Goal: Task Accomplishment & Management: Use online tool/utility

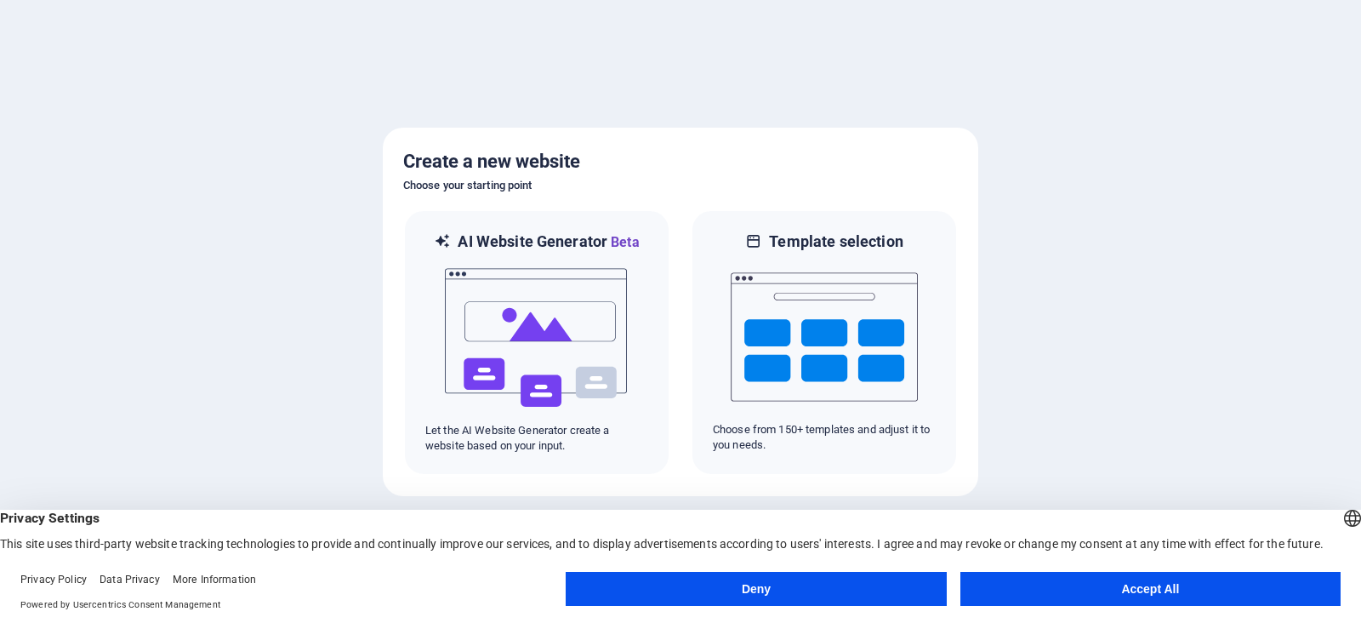
click at [1138, 584] on button "Accept All" at bounding box center [1151, 589] width 380 height 34
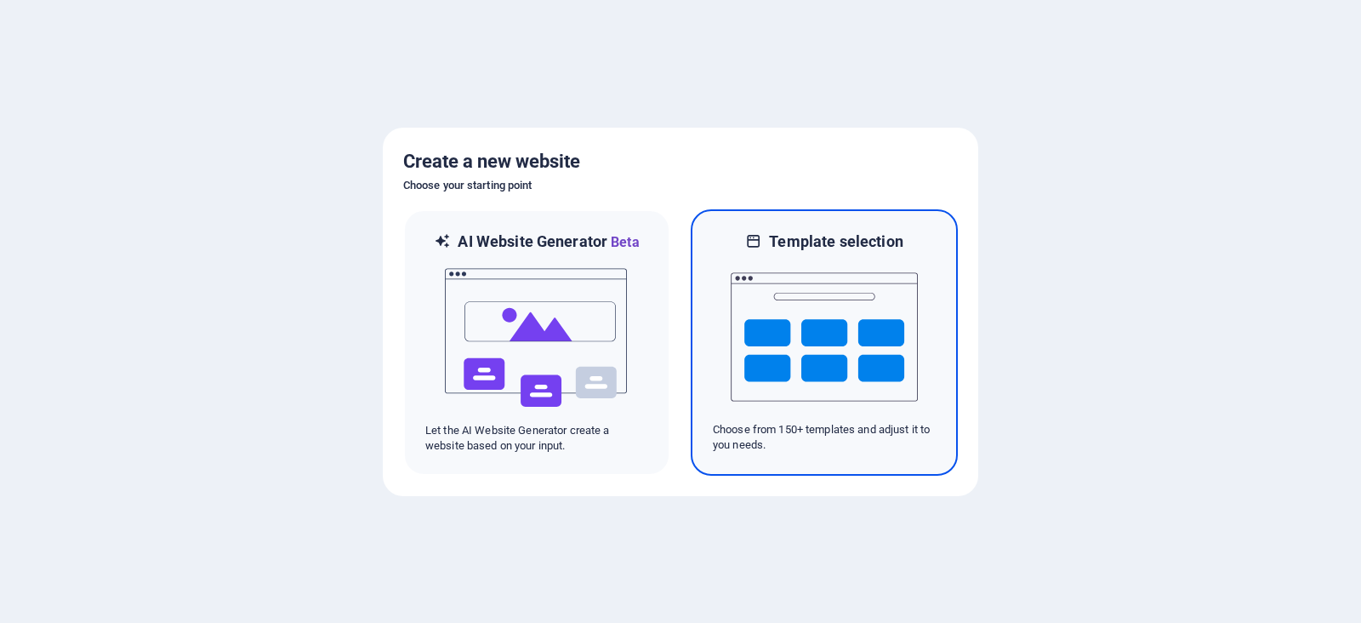
click at [886, 366] on img at bounding box center [824, 337] width 187 height 170
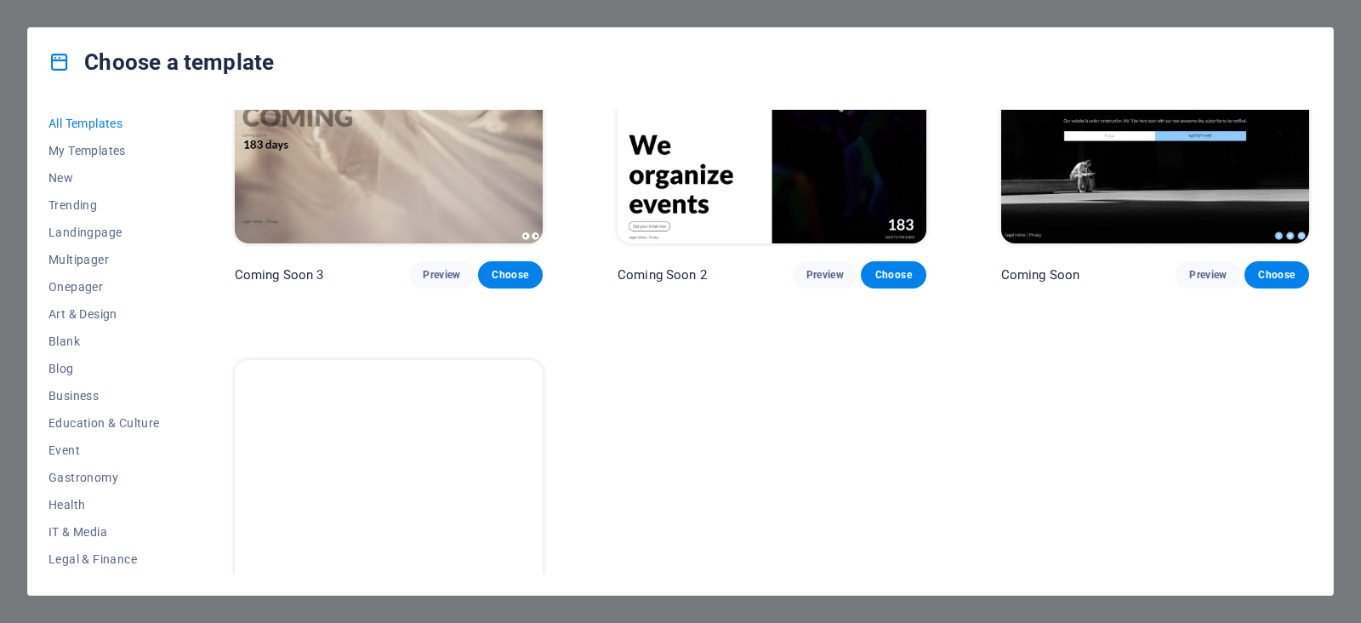
scroll to position [21846, 0]
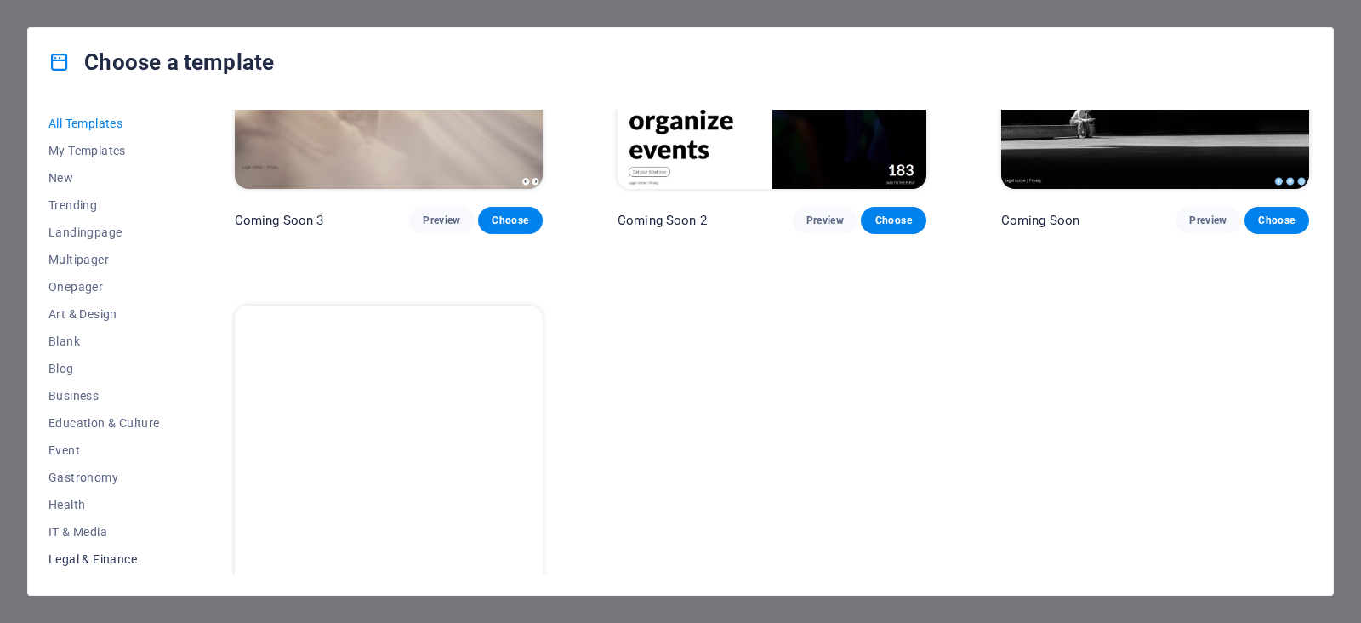
click at [126, 554] on span "Legal & Finance" at bounding box center [103, 559] width 111 height 14
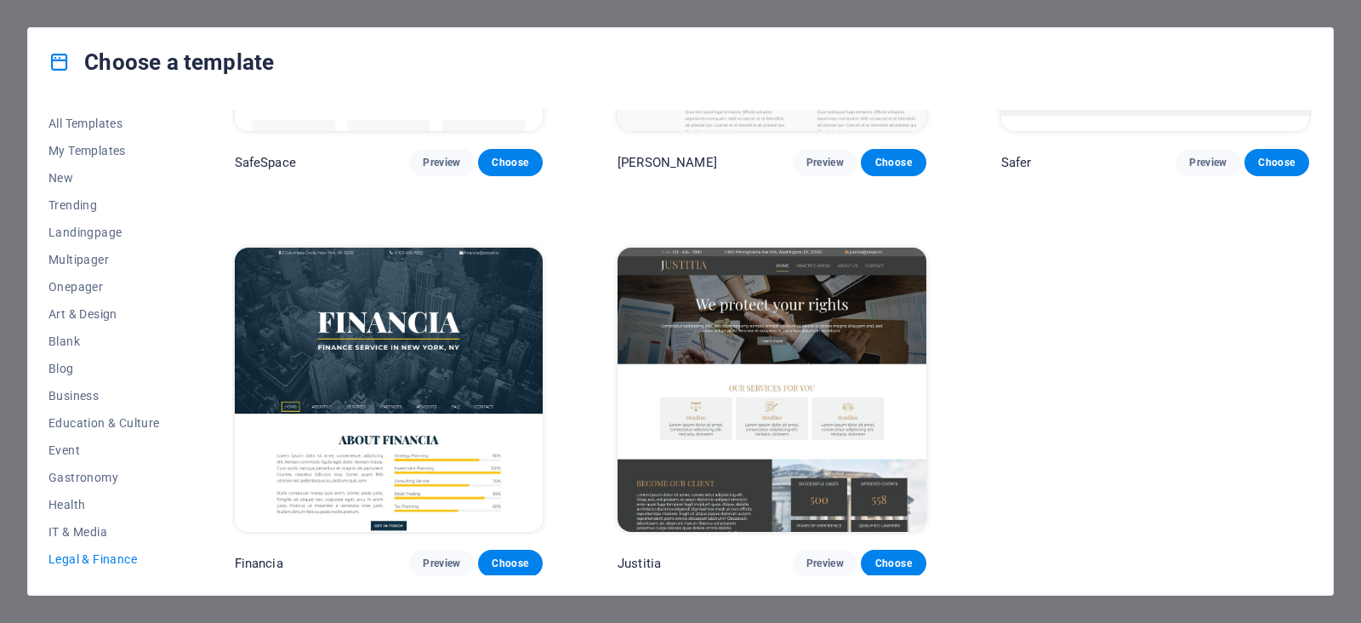
click at [119, 553] on span "Legal & Finance" at bounding box center [103, 559] width 111 height 14
click at [744, 314] on img at bounding box center [772, 390] width 308 height 284
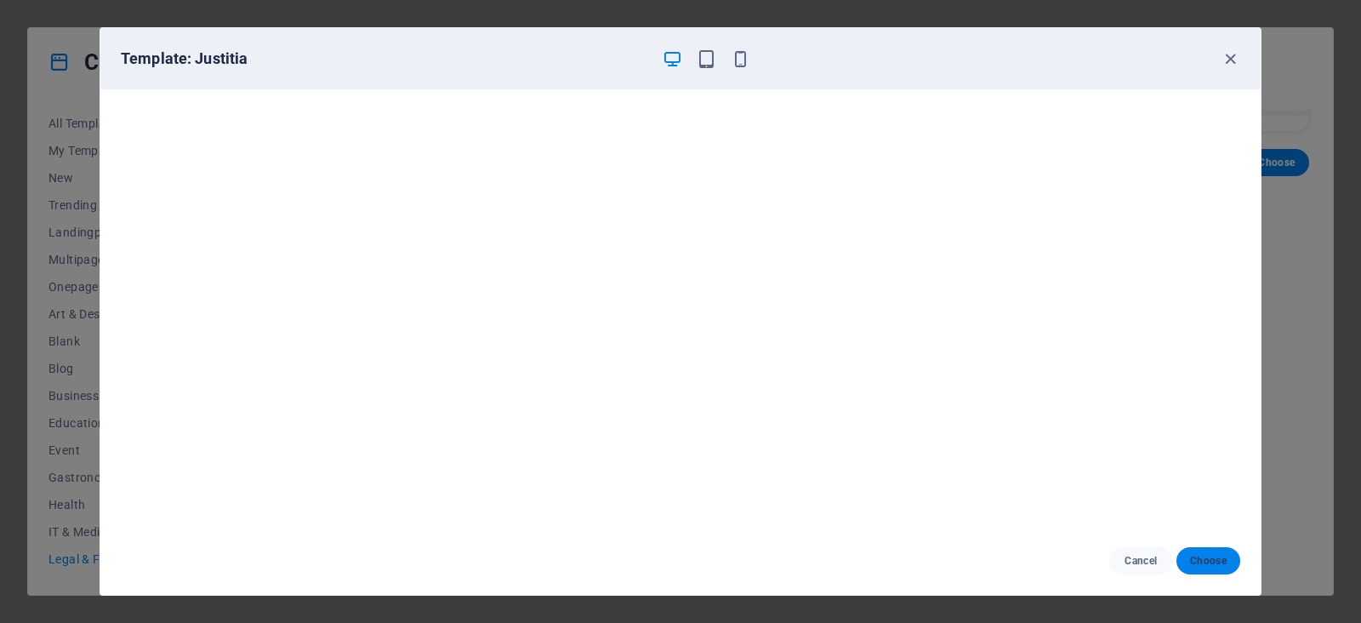
click at [1216, 555] on span "Choose" at bounding box center [1208, 561] width 37 height 14
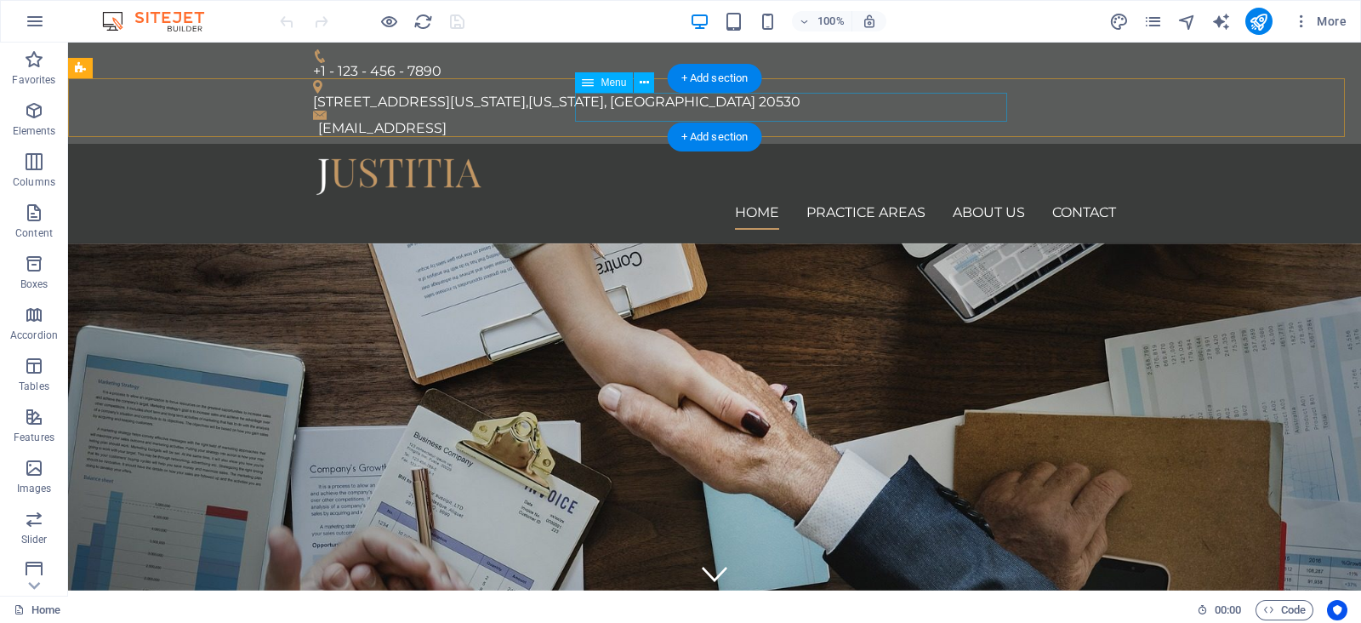
click at [685, 196] on nav "Home Practice Areas About us Contact" at bounding box center [714, 213] width 803 height 34
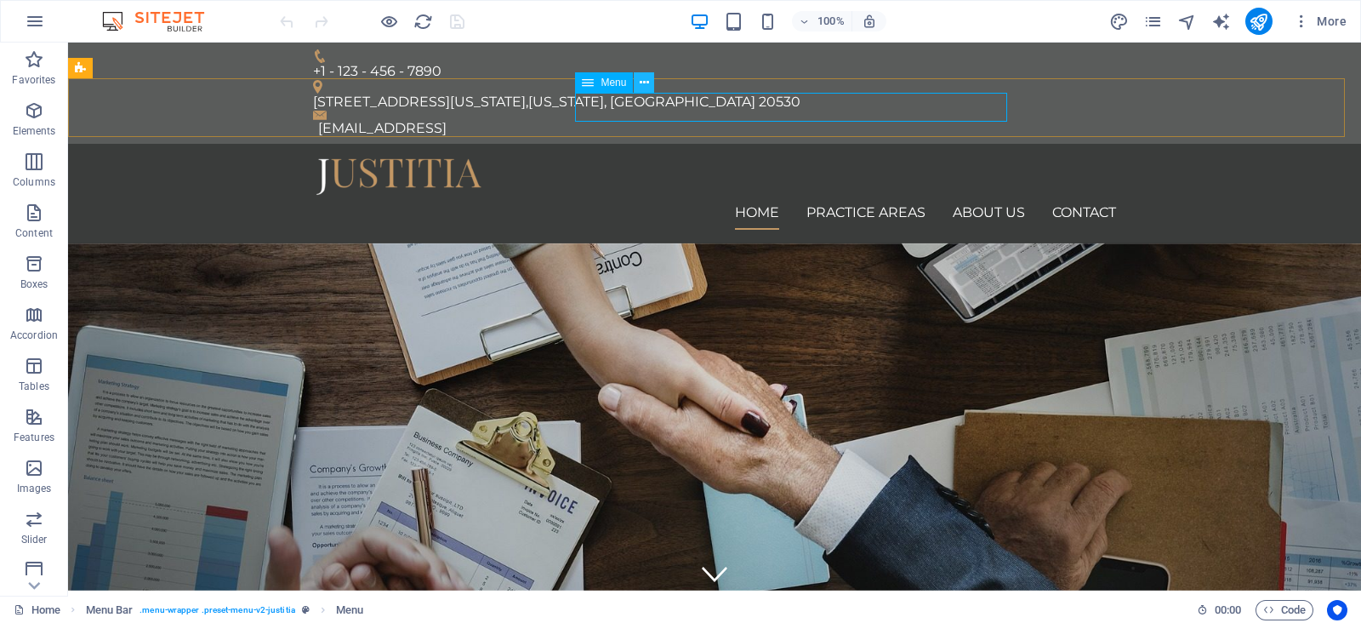
click at [637, 88] on button at bounding box center [644, 82] width 20 height 20
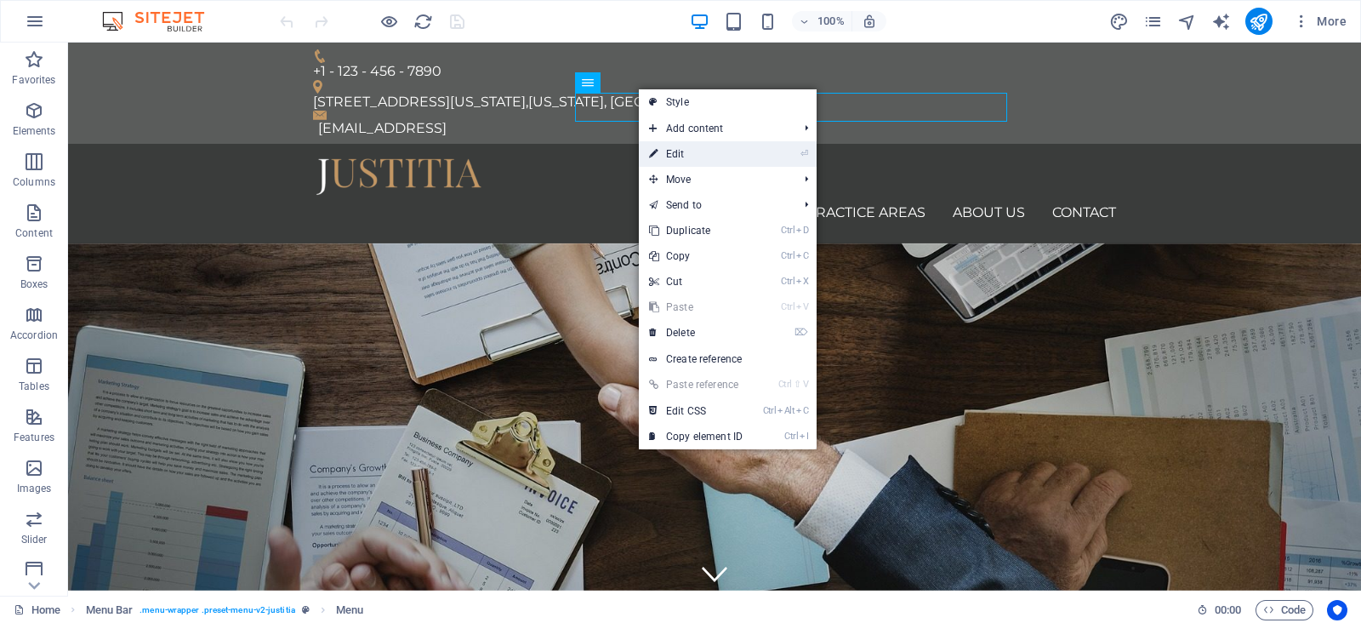
click at [753, 158] on link "⏎ Edit" at bounding box center [696, 154] width 114 height 26
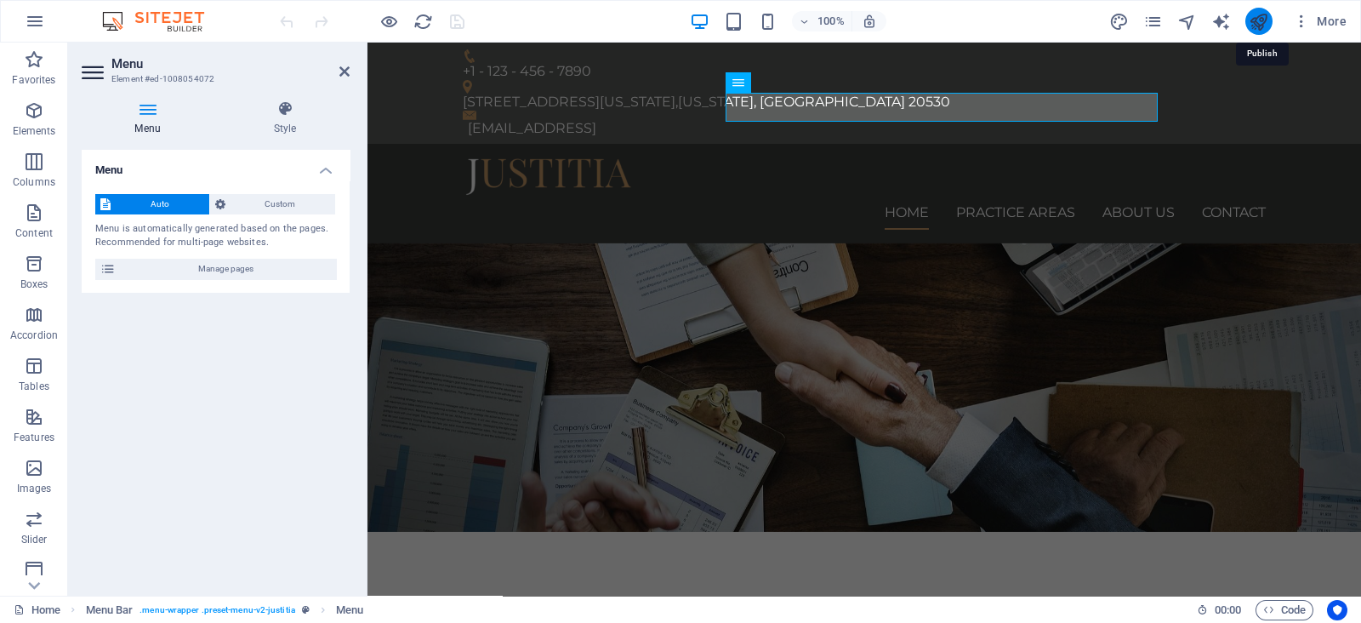
click at [1254, 21] on icon "publish" at bounding box center [1259, 22] width 20 height 20
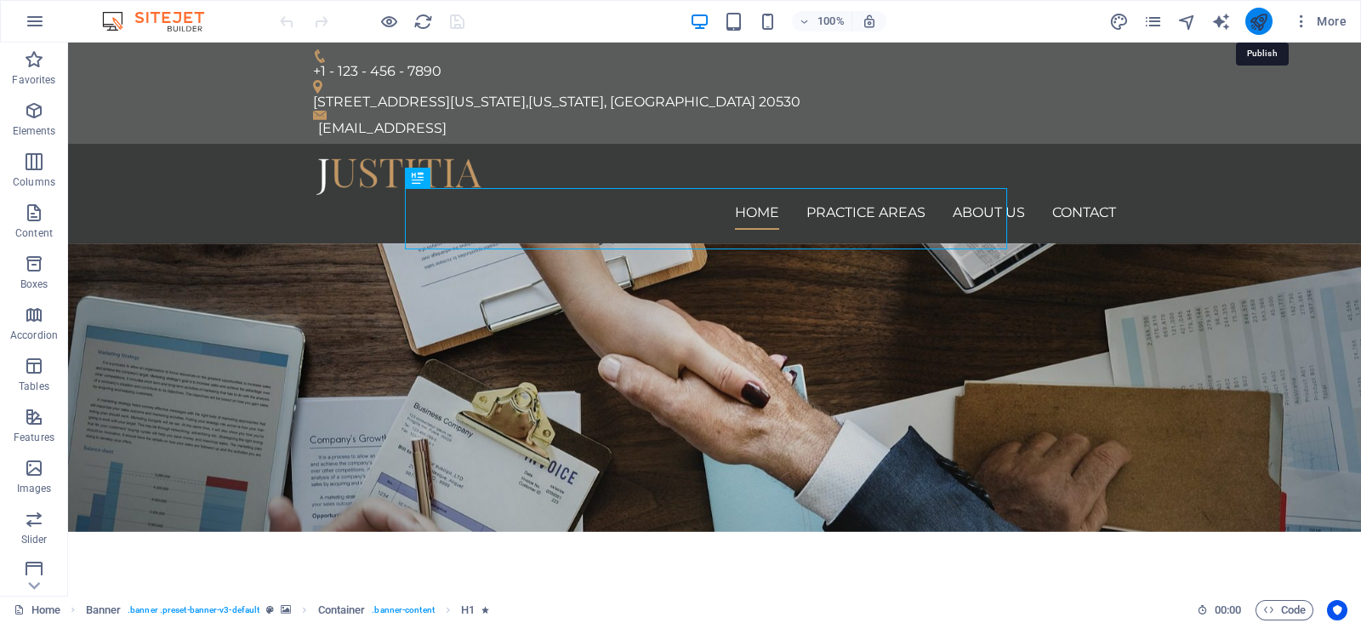
click at [1260, 26] on icon "publish" at bounding box center [1259, 22] width 20 height 20
